Goal: Transaction & Acquisition: Purchase product/service

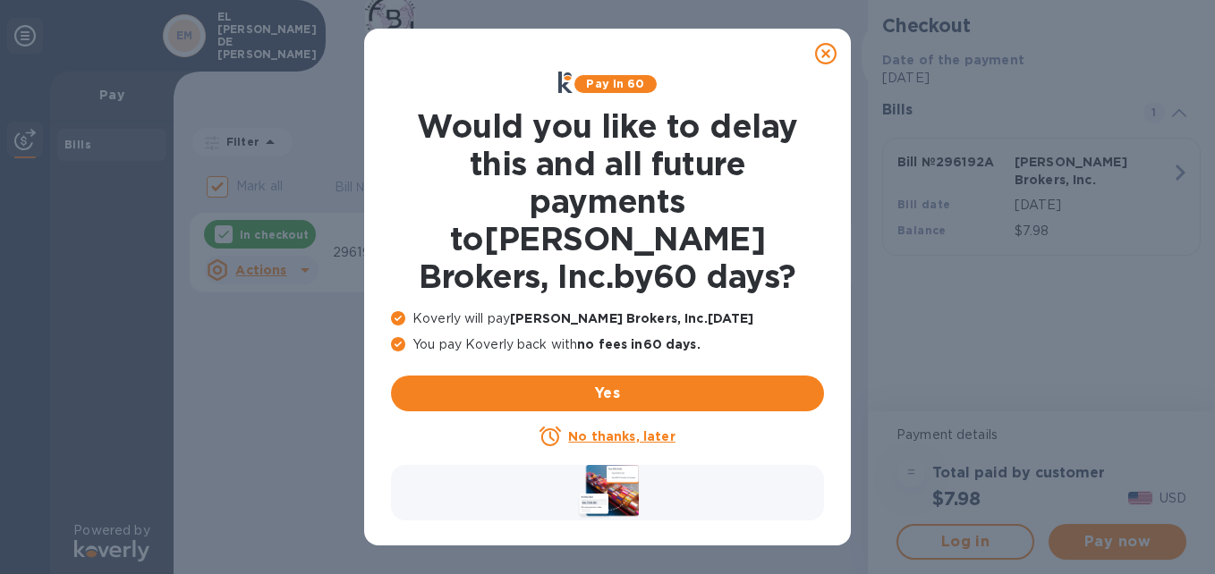
click at [829, 54] on icon at bounding box center [825, 53] width 21 height 21
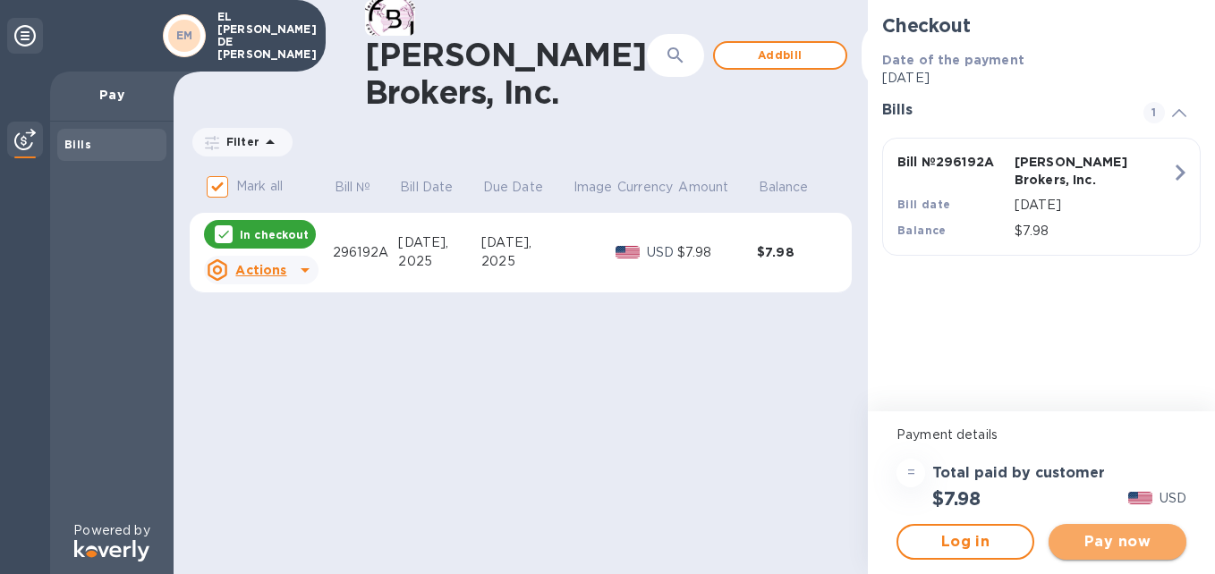
click at [1161, 542] on span "Pay now" at bounding box center [1117, 541] width 109 height 21
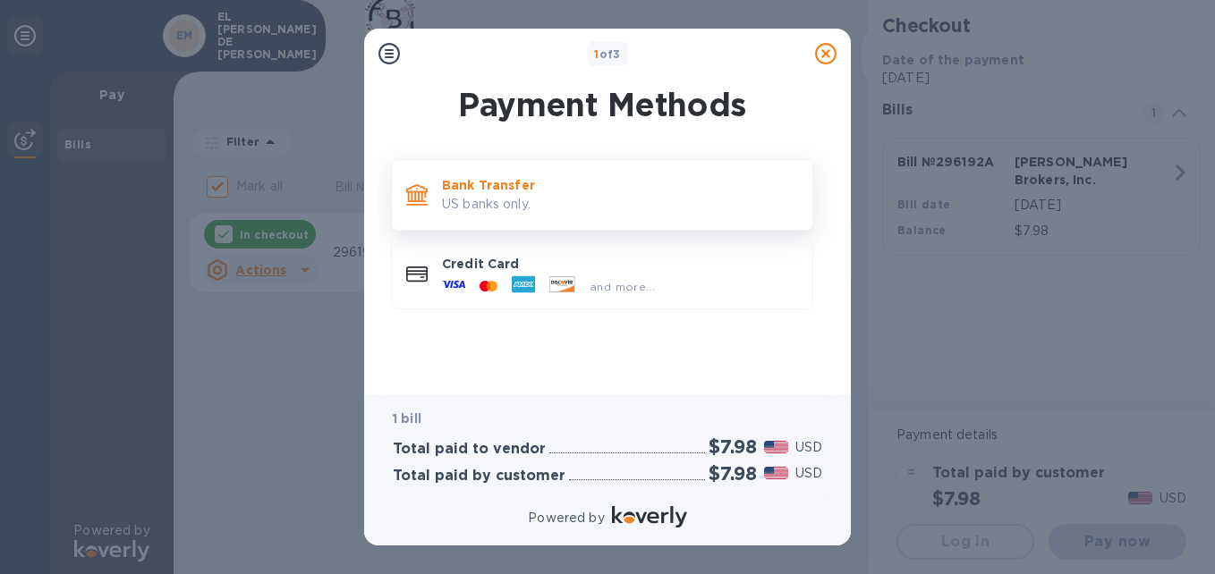
click at [549, 206] on p "US banks only." at bounding box center [620, 204] width 356 height 19
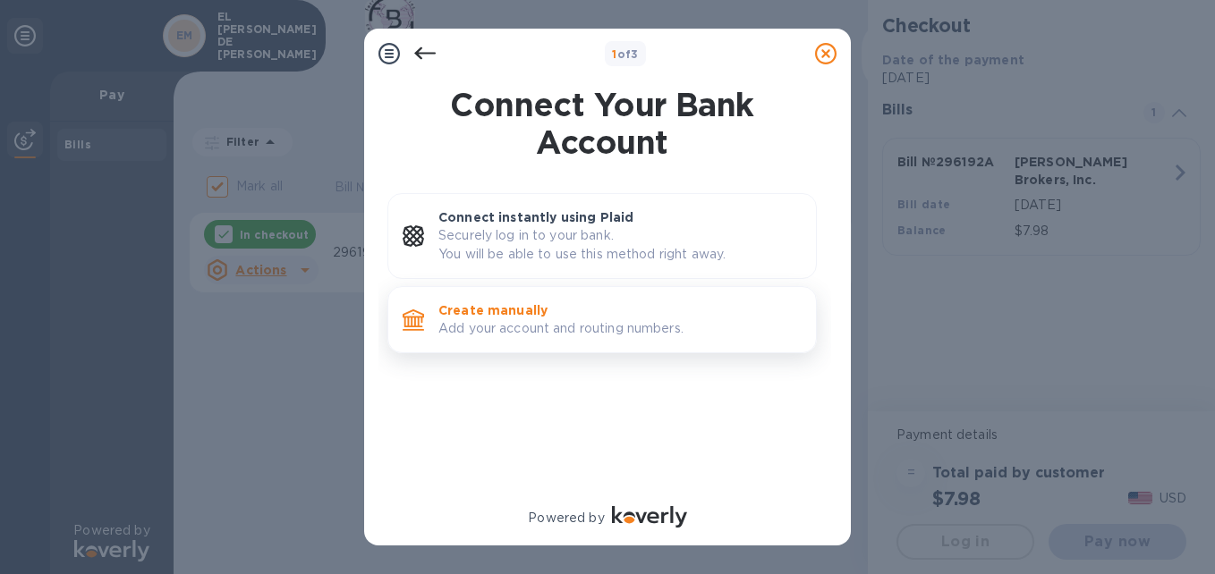
click at [587, 326] on p "Add your account and routing numbers." at bounding box center [619, 328] width 363 height 19
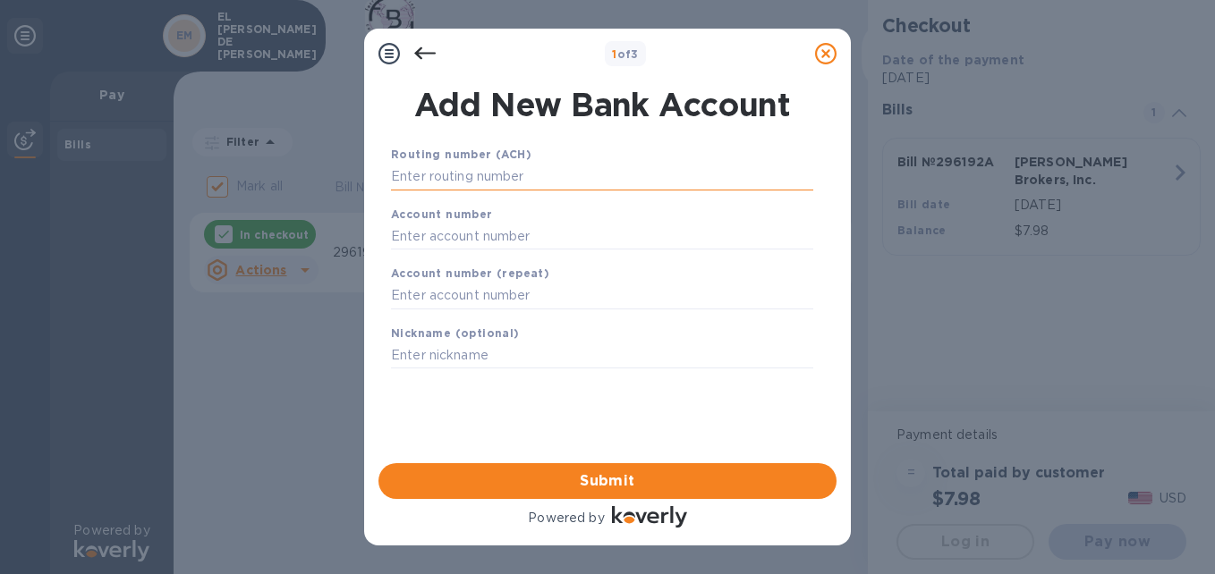
click at [541, 176] on input "text" at bounding box center [602, 177] width 422 height 27
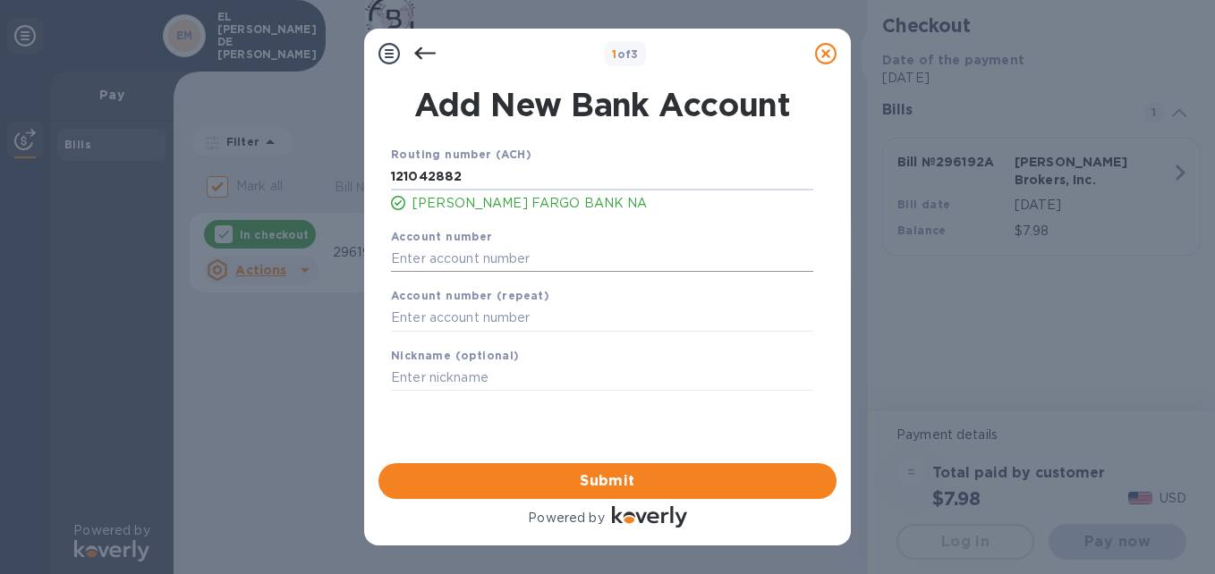
type input "121042882"
click at [438, 260] on input "text" at bounding box center [602, 258] width 422 height 27
type input "1376638555"
click at [664, 312] on input "text" at bounding box center [602, 318] width 422 height 27
type input "1376638555"
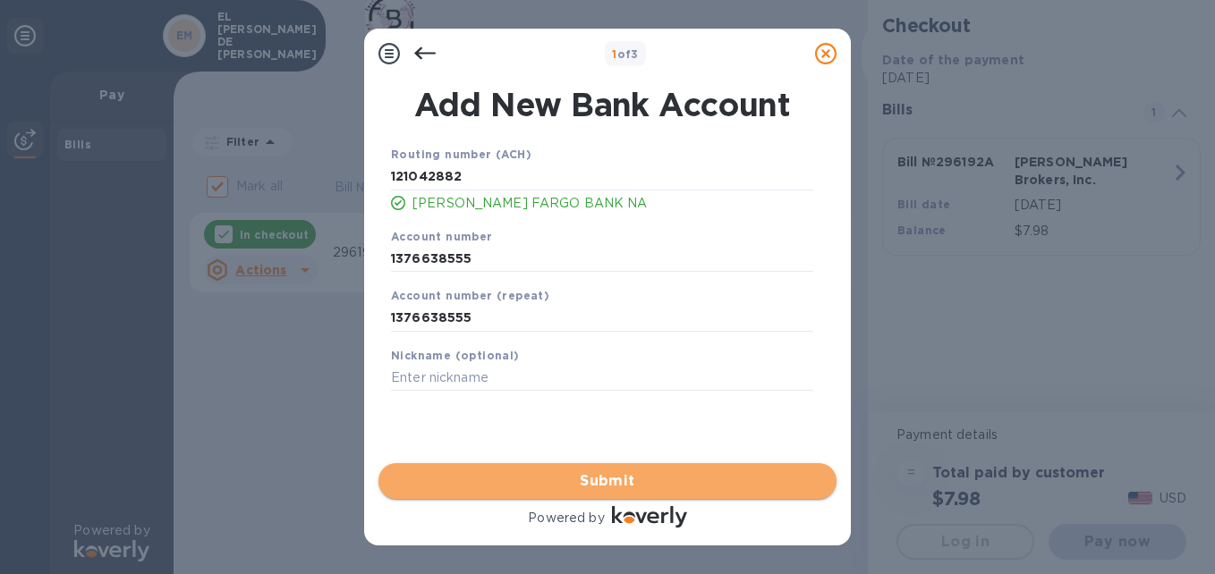
click at [676, 482] on span "Submit" at bounding box center [607, 481] width 429 height 21
